Goal: Task Accomplishment & Management: Use online tool/utility

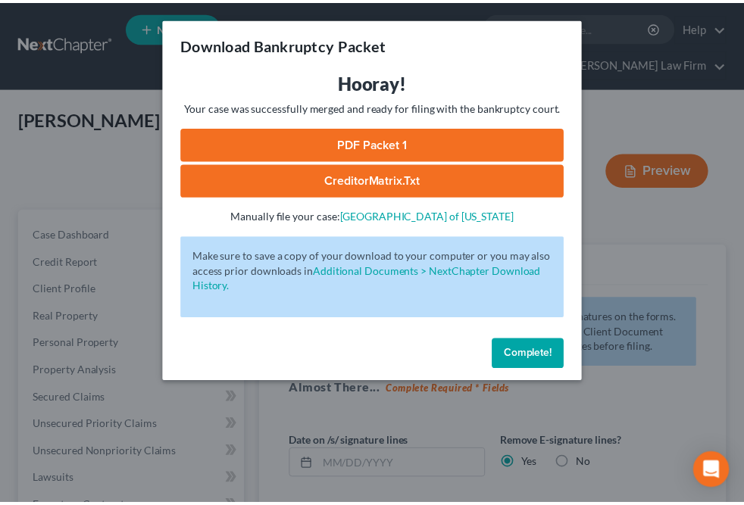
scroll to position [217, 0]
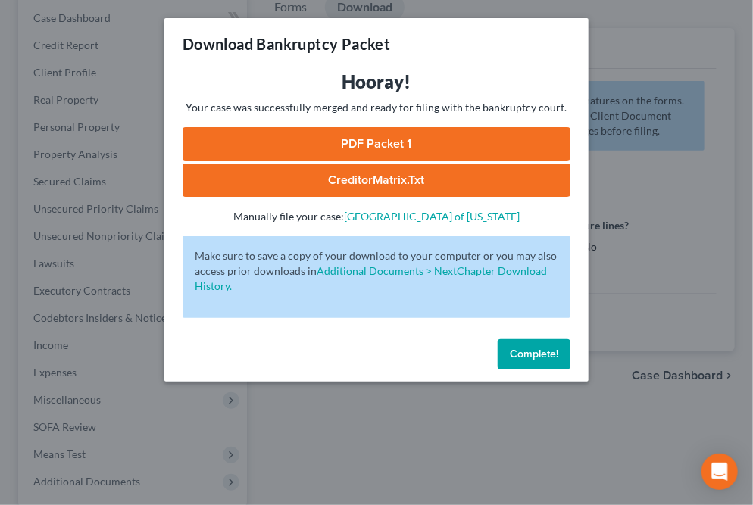
click at [425, 427] on div "Download Bankruptcy Packet Hooray! Your case was successfully merged and ready …" at bounding box center [376, 252] width 753 height 505
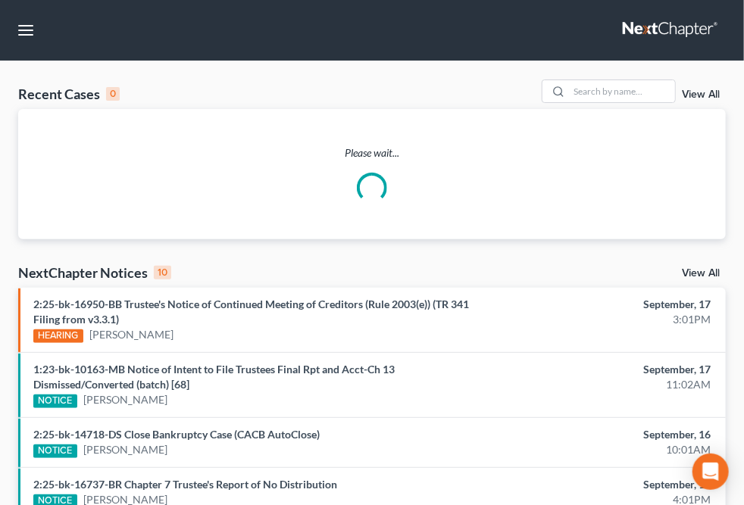
click at [0, 0] on input "search" at bounding box center [0, 0] width 0 height 0
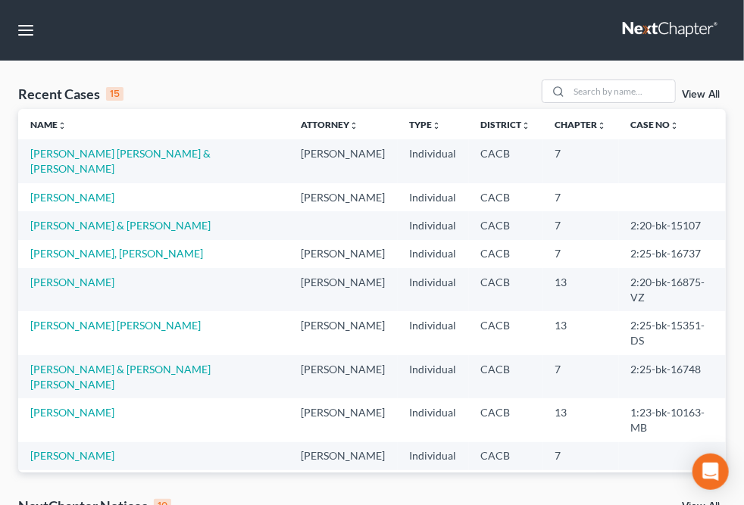
type input "[PERSON_NAME]"
click at [0, 0] on small "2:25-bk-14324" at bounding box center [0, 0] width 0 height 0
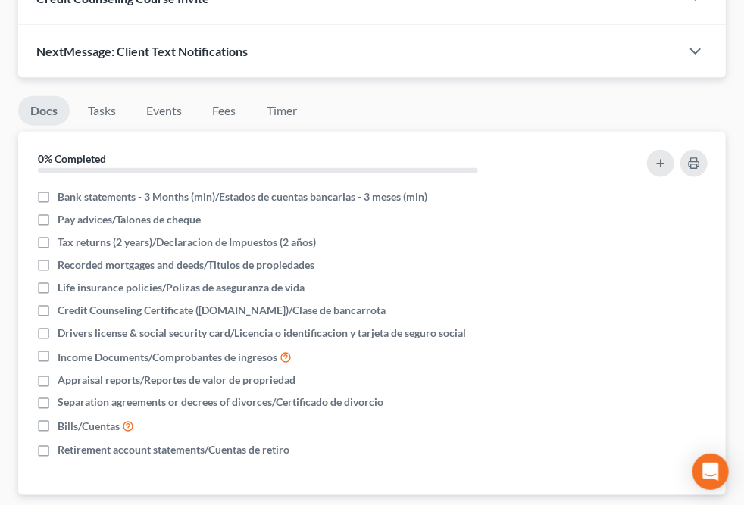
scroll to position [530, 0]
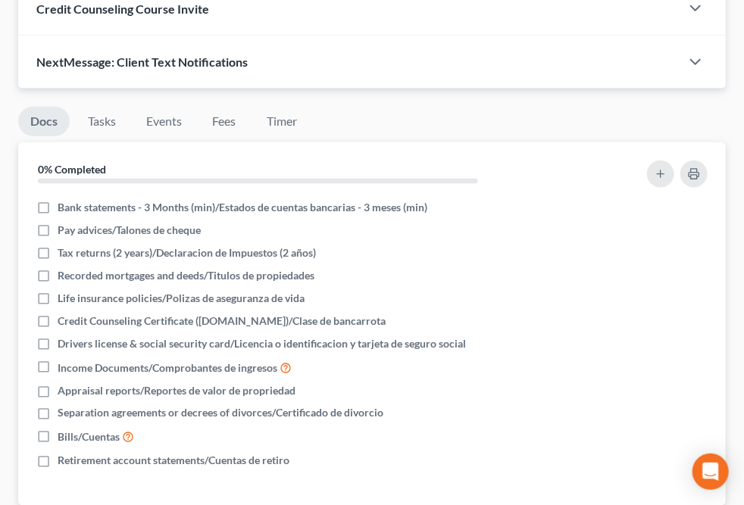
click at [0, 0] on span "Additional Documents" at bounding box center [0, 0] width 0 height 0
click at [0, 0] on span "PACER Notices" at bounding box center [0, 0] width 0 height 0
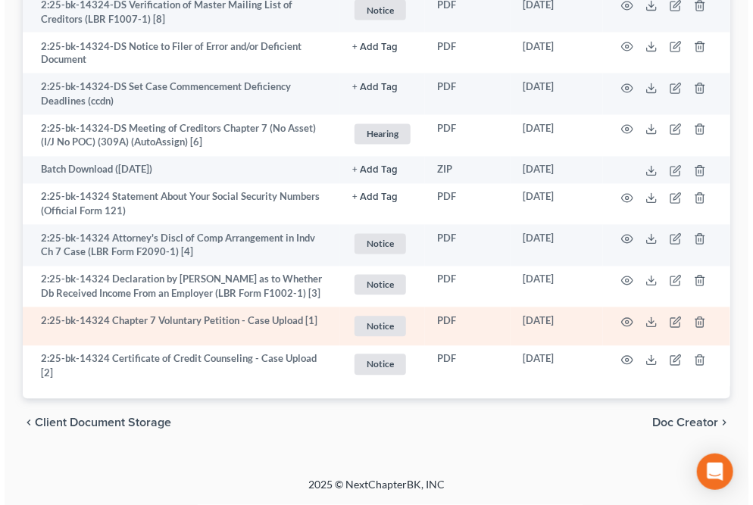
scroll to position [1982, 0]
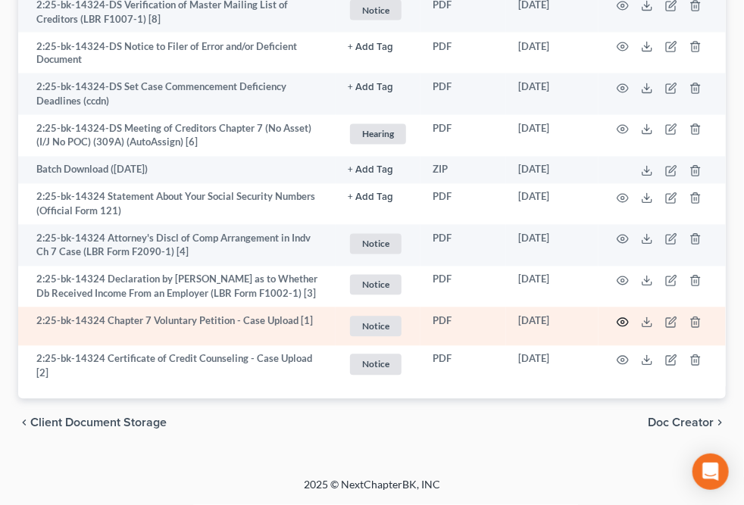
click at [629, 329] on icon "button" at bounding box center [623, 323] width 12 height 12
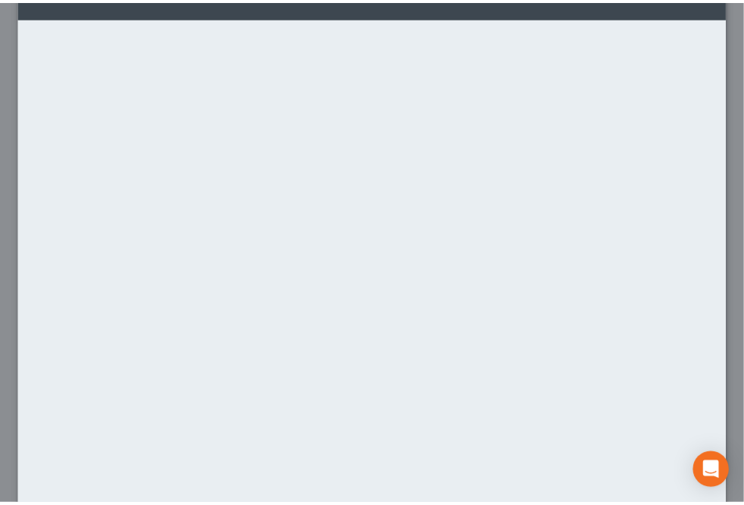
scroll to position [0, 0]
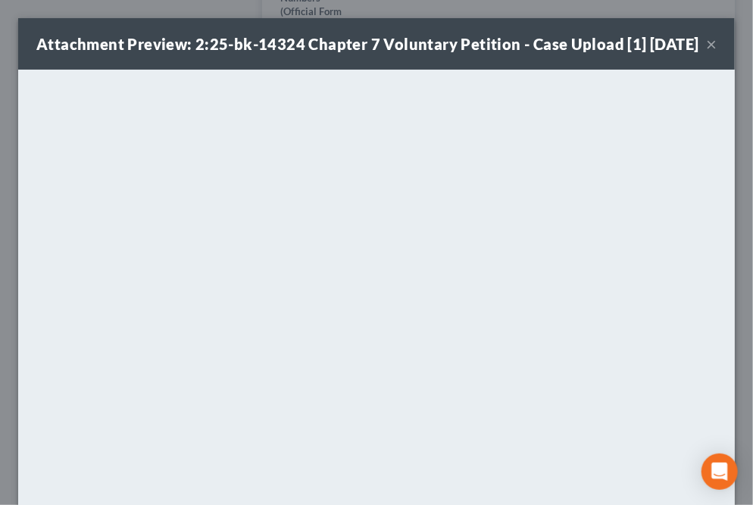
click at [706, 53] on button "×" at bounding box center [711, 44] width 11 height 18
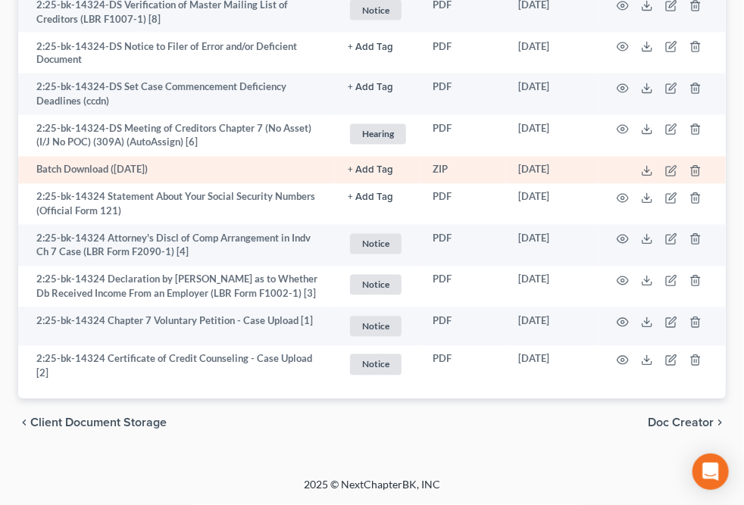
scroll to position [1697, 0]
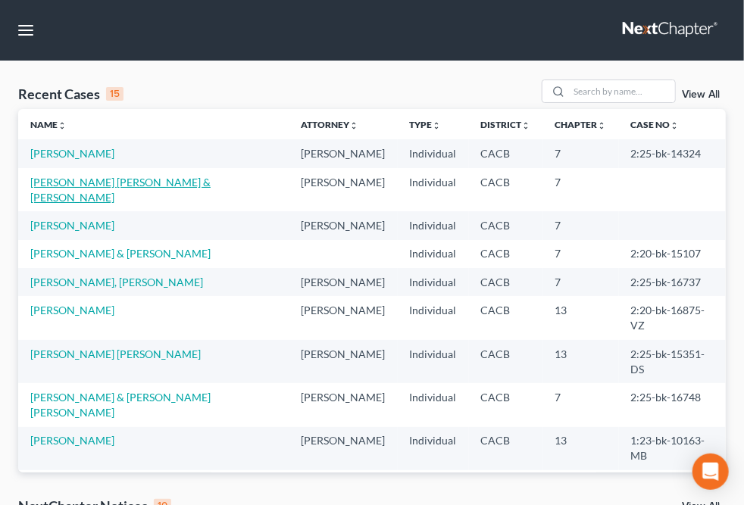
click at [47, 204] on link "[PERSON_NAME] [PERSON_NAME] & [PERSON_NAME]" at bounding box center [120, 190] width 180 height 28
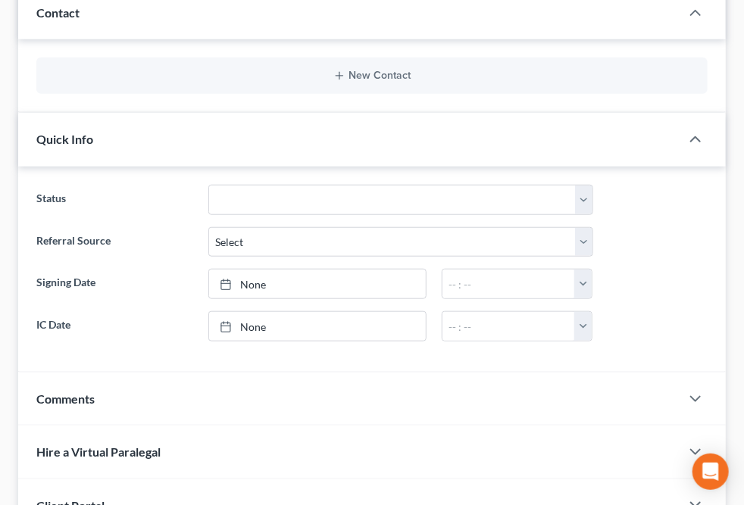
scroll to position [311, 0]
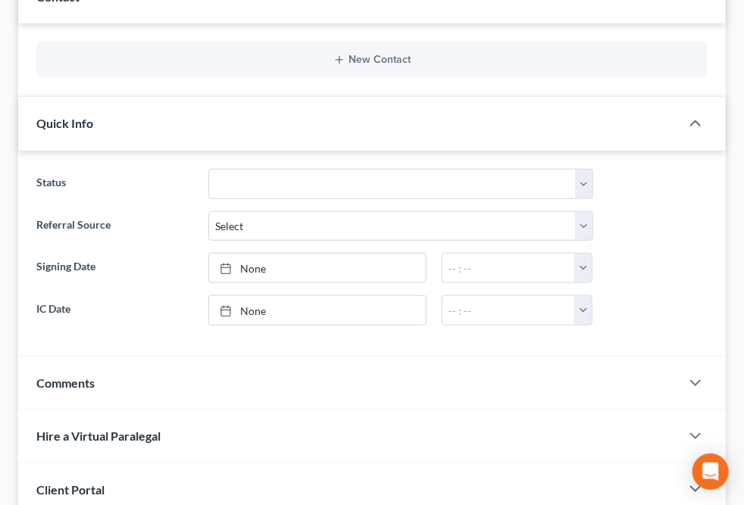
click at [0, 0] on span "Additional Documents" at bounding box center [0, 0] width 0 height 0
click at [0, 0] on span "Client Document Storage" at bounding box center [0, 0] width 0 height 0
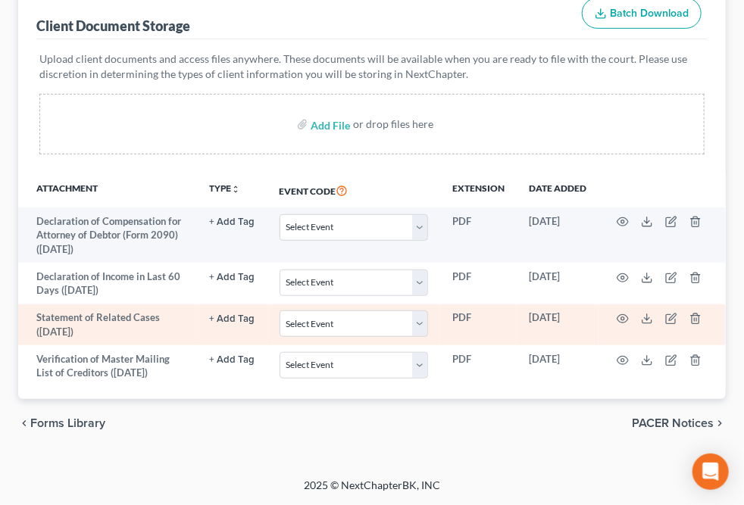
scroll to position [306, 0]
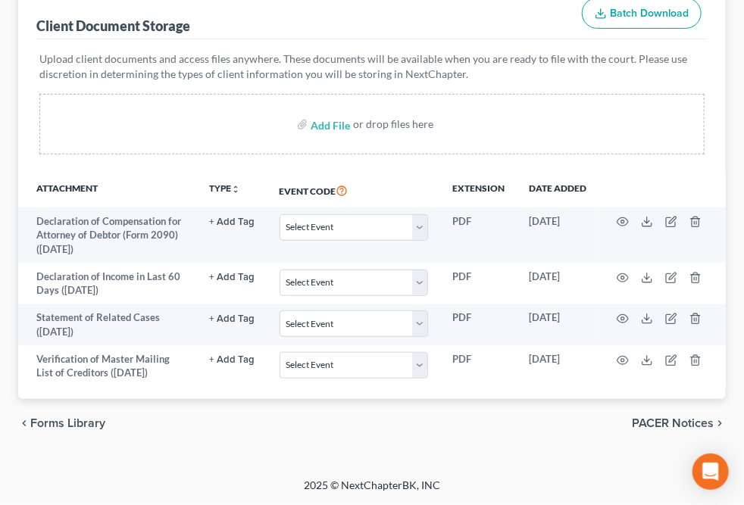
click at [0, 0] on span "Forms Library" at bounding box center [0, 0] width 0 height 0
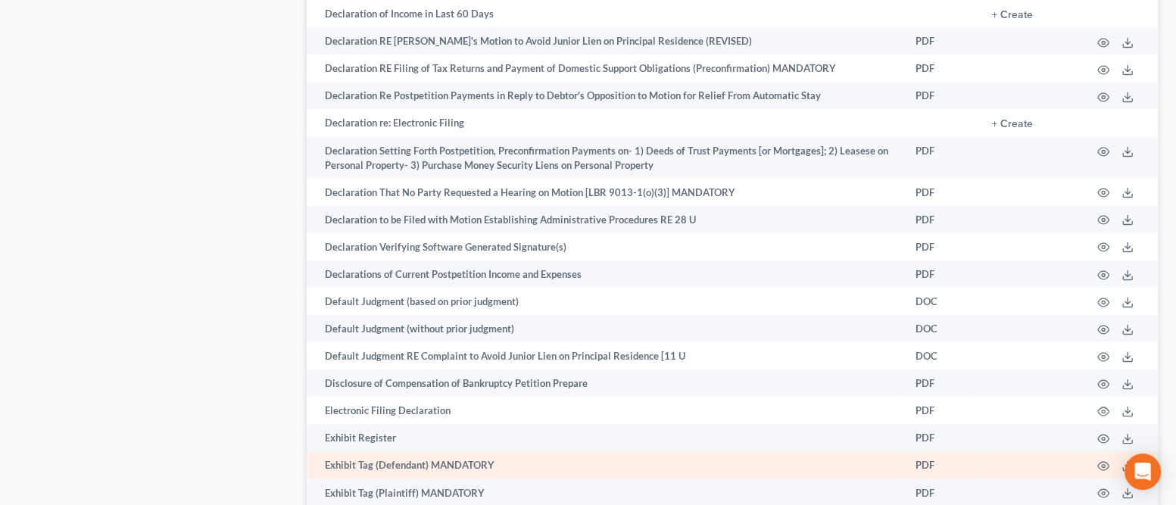
scroll to position [2877, 0]
